Goal: Transaction & Acquisition: Purchase product/service

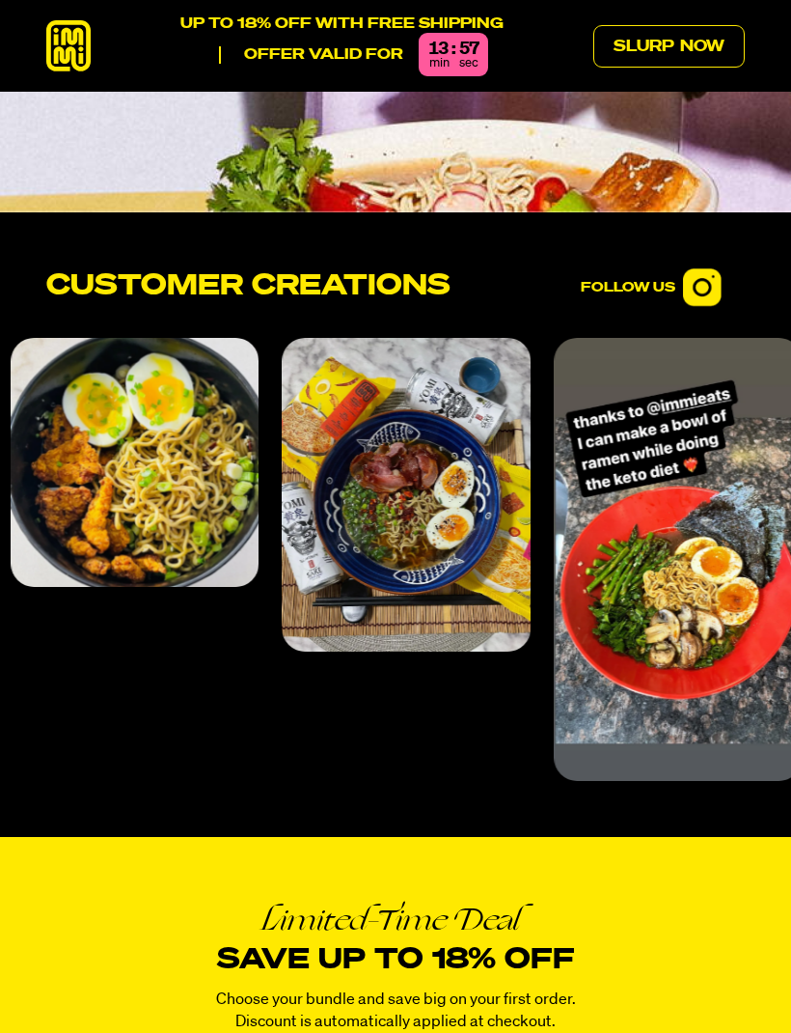
scroll to position [6435, 0]
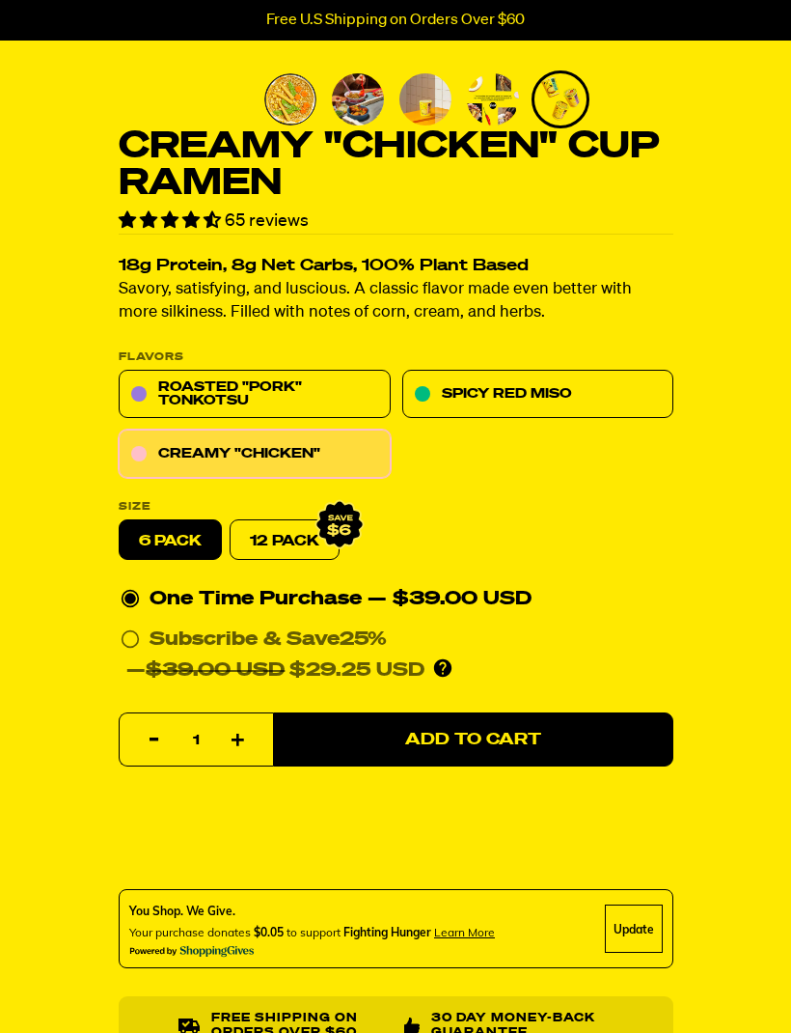
scroll to position [457, 0]
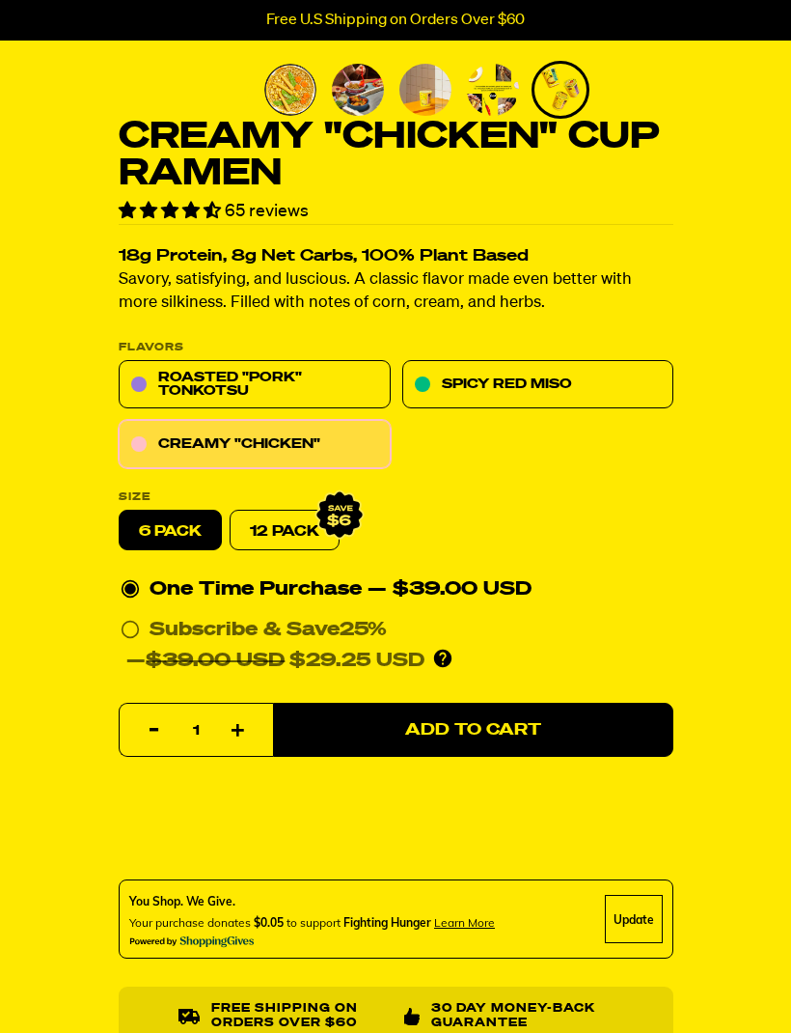
click at [305, 526] on link "12 Pack" at bounding box center [285, 530] width 110 height 41
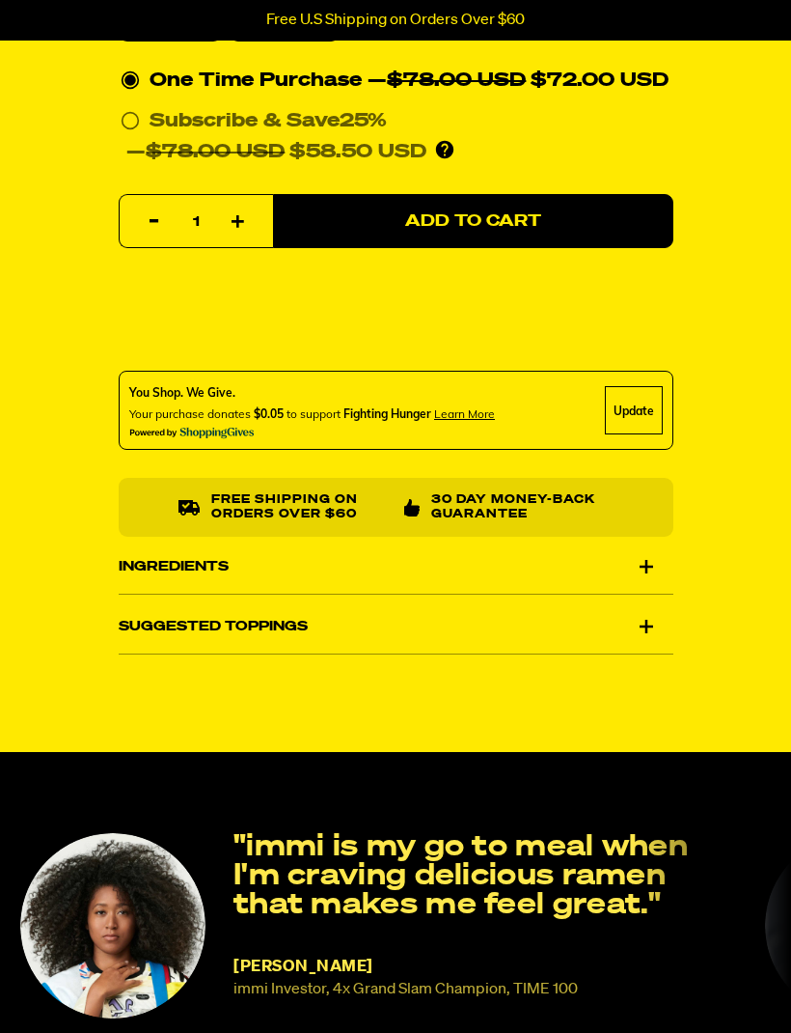
scroll to position [968, 0]
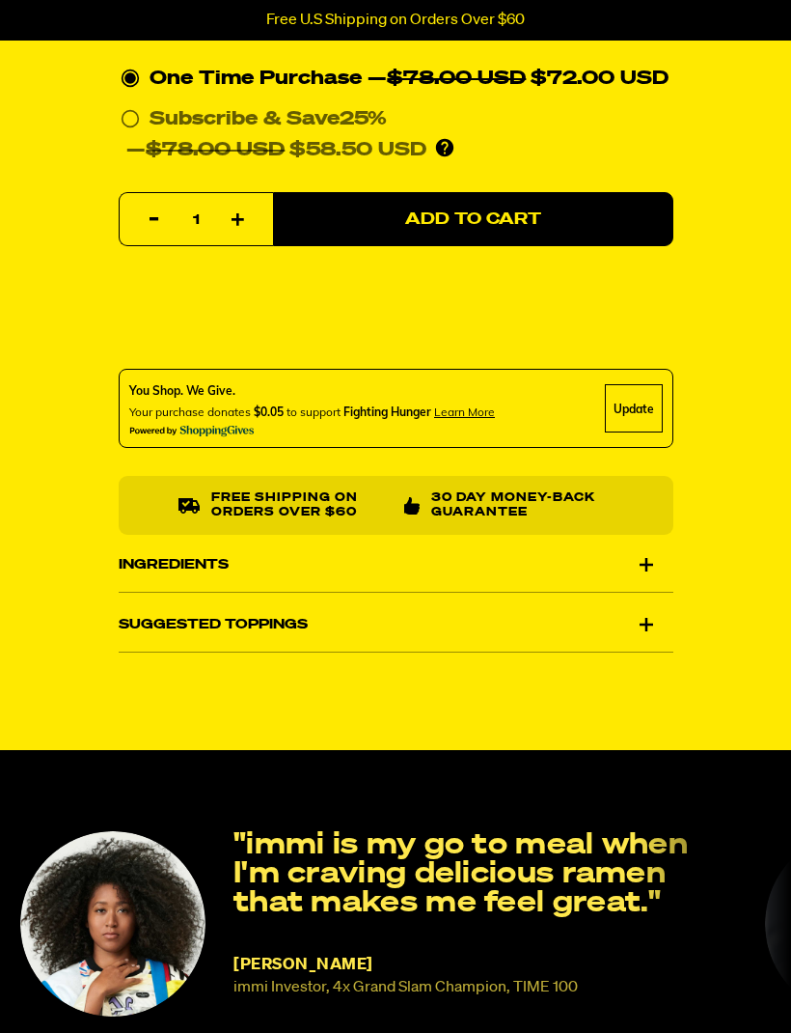
click at [656, 647] on div "Suggested Toppings" at bounding box center [396, 624] width 555 height 54
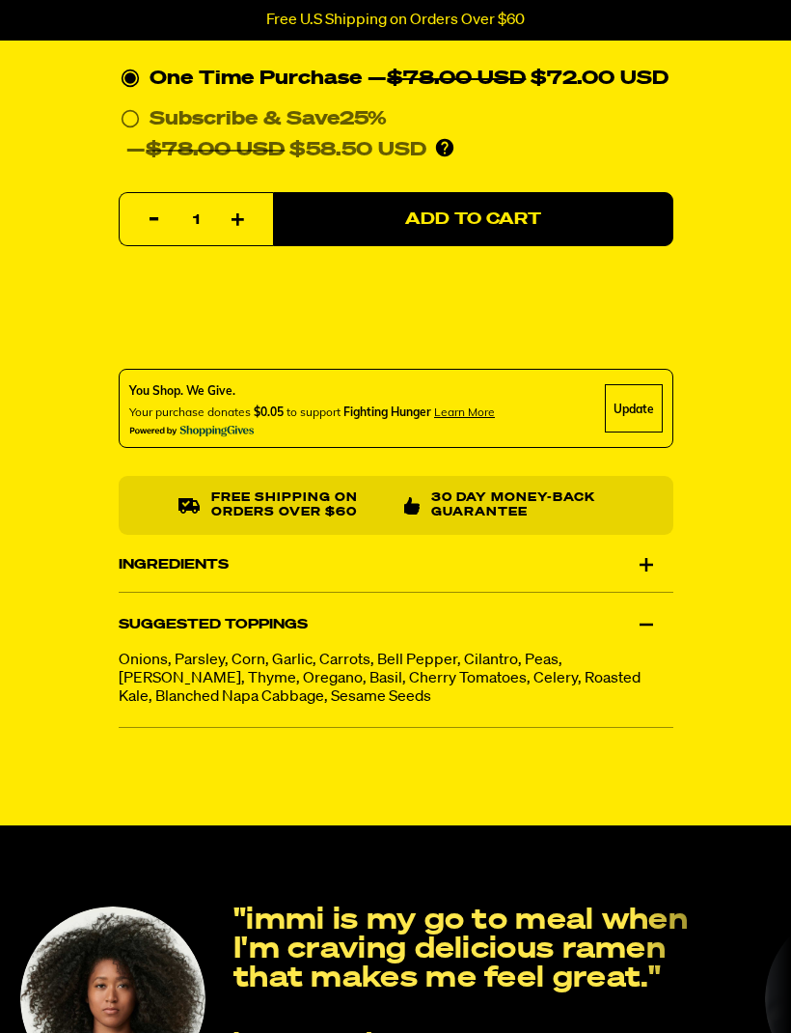
click at [640, 648] on div "Suggested Toppings" at bounding box center [396, 624] width 555 height 54
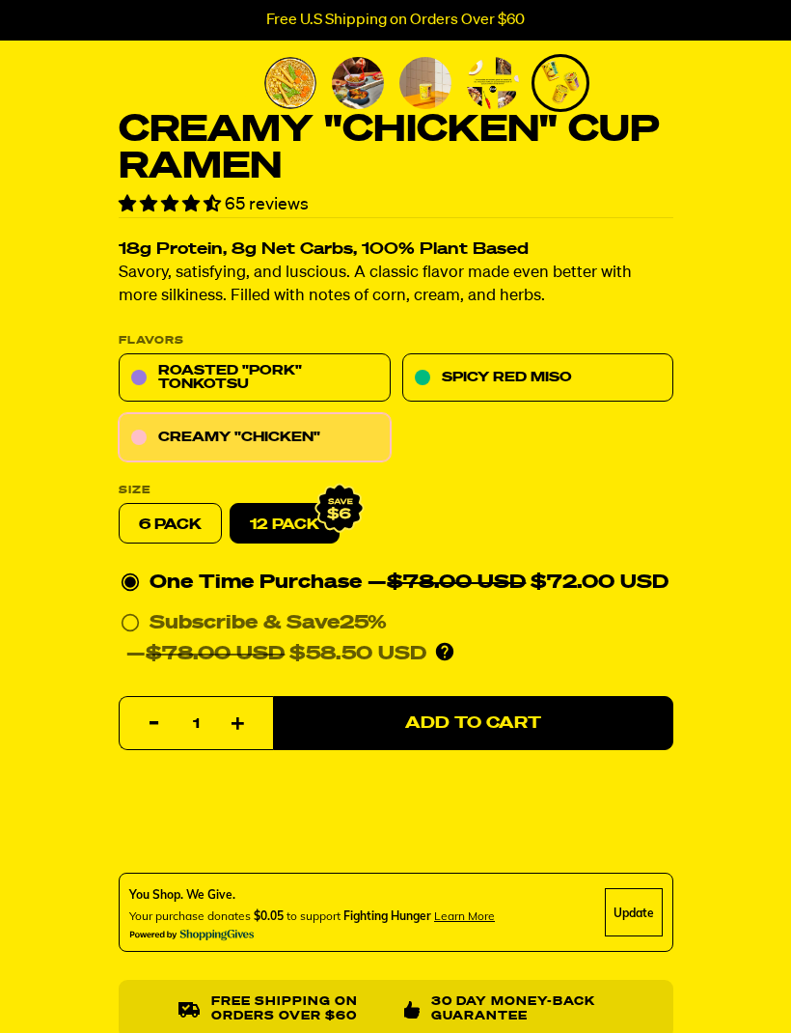
scroll to position [463, 0]
click at [186, 513] on label "6 pack" at bounding box center [170, 525] width 103 height 41
click at [120, 506] on input "6 pack" at bounding box center [119, 505] width 1 height 1
radio input "true"
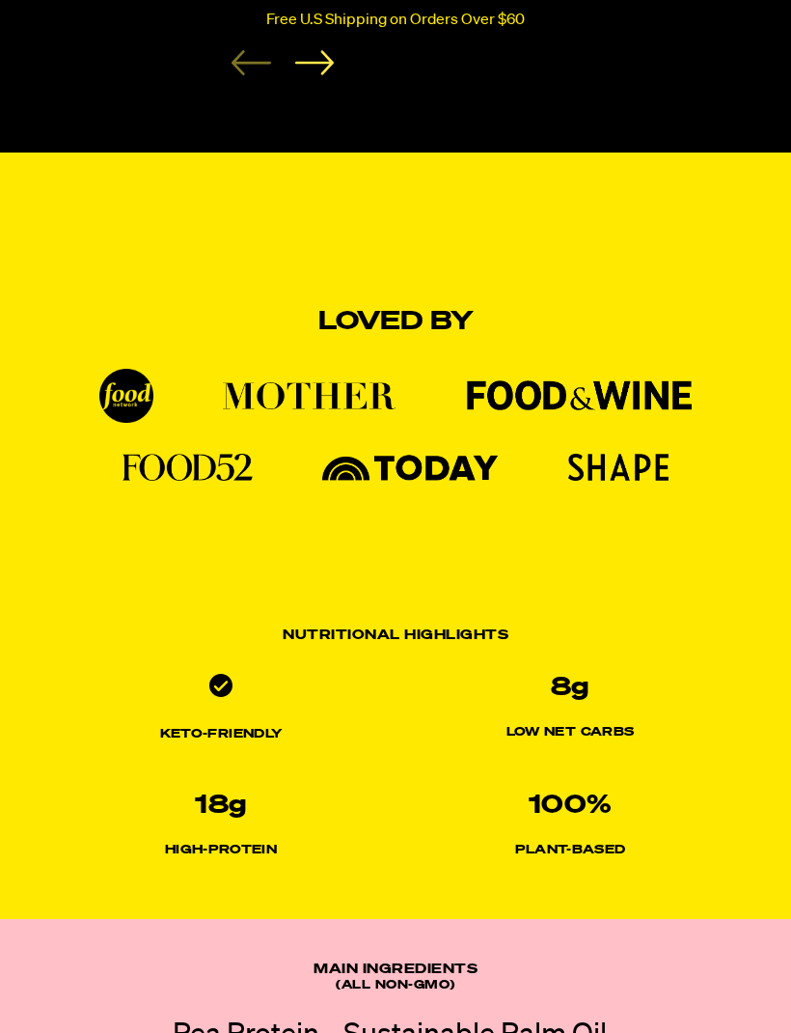
scroll to position [1966, 0]
